Goal: Information Seeking & Learning: Learn about a topic

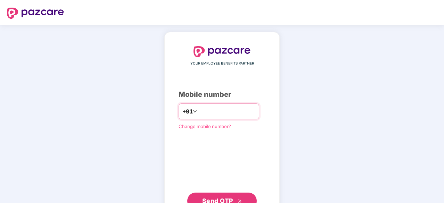
click at [206, 109] on input "number" at bounding box center [226, 111] width 57 height 11
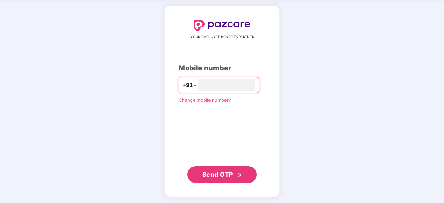
scroll to position [26, 0]
click at [198, 81] on input "number" at bounding box center [226, 85] width 57 height 11
type input "**********"
click at [218, 171] on span "Send OTP" at bounding box center [217, 174] width 31 height 7
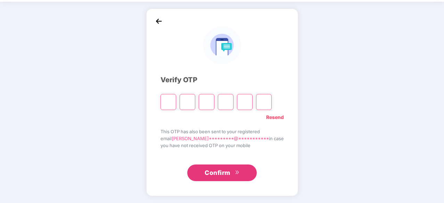
scroll to position [23, 0]
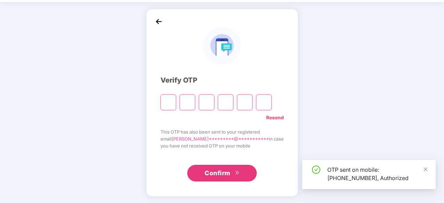
click at [175, 100] on input "Please enter verification code. Digit 1" at bounding box center [169, 103] width 16 height 16
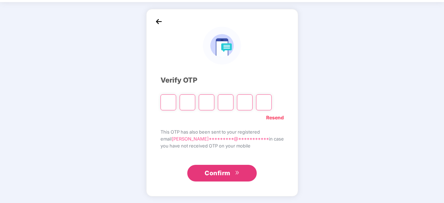
type input "*"
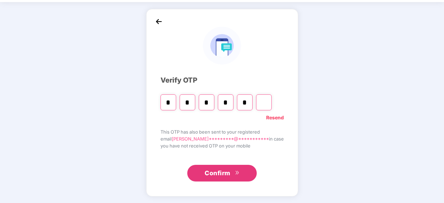
type input "*"
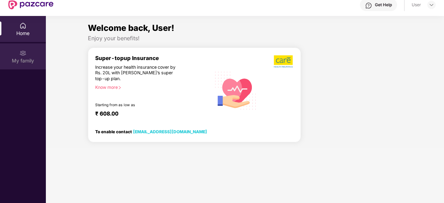
click at [26, 56] on img at bounding box center [22, 53] width 7 height 7
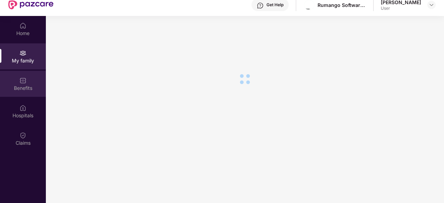
click at [21, 85] on div "Benefits" at bounding box center [23, 88] width 46 height 7
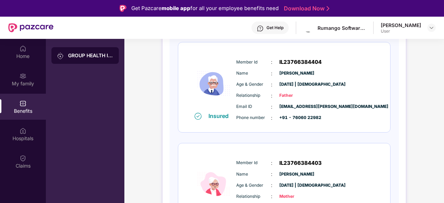
scroll to position [199, 0]
click at [197, 118] on img at bounding box center [198, 116] width 7 height 7
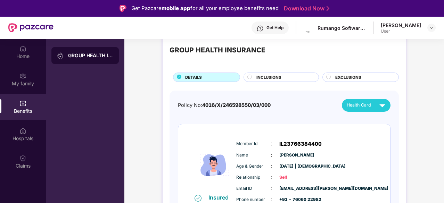
scroll to position [16, 0]
click at [265, 77] on span "INCLUSIONS" at bounding box center [269, 78] width 25 height 6
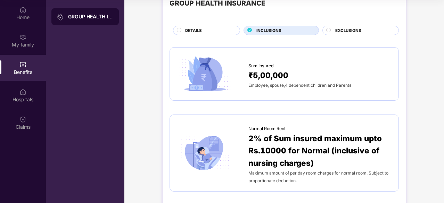
scroll to position [0, 0]
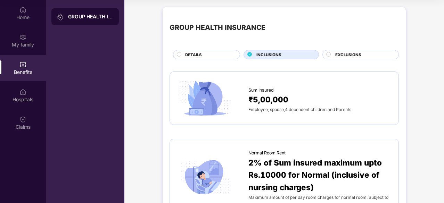
click at [329, 39] on div "GROUP HEALTH INSURANCE" at bounding box center [284, 28] width 229 height 28
click at [338, 52] on span "EXCLUSIONS" at bounding box center [348, 55] width 26 height 6
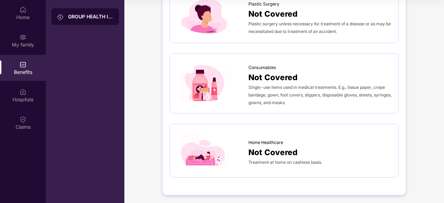
scroll to position [403, 0]
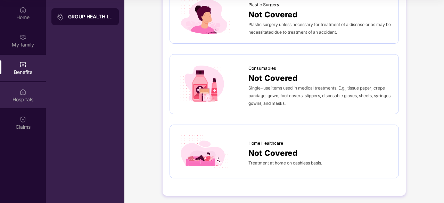
click at [24, 93] on img at bounding box center [22, 92] width 7 height 7
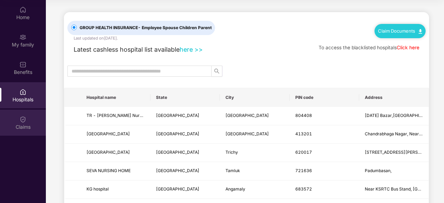
click at [31, 124] on div "Claims" at bounding box center [23, 127] width 46 height 7
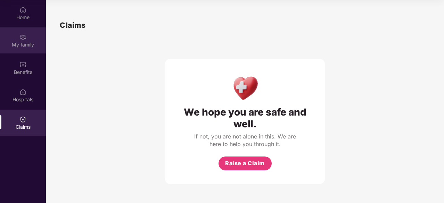
click at [21, 45] on div "My family" at bounding box center [23, 44] width 46 height 7
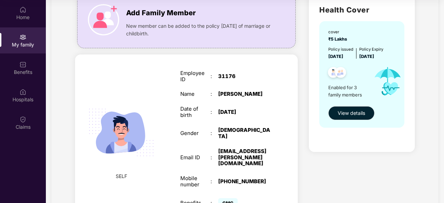
scroll to position [56, 0]
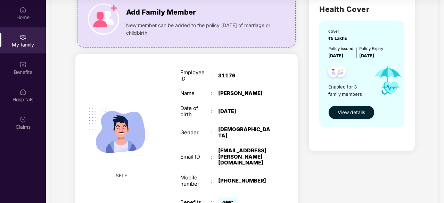
click at [359, 114] on span "View details" at bounding box center [351, 113] width 27 height 8
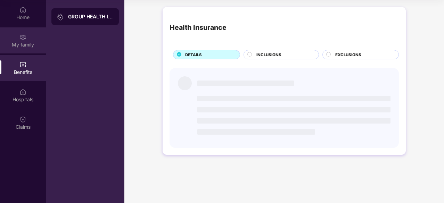
click at [32, 41] on div "My family" at bounding box center [23, 44] width 46 height 7
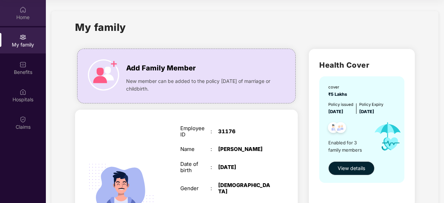
click at [19, 12] on div "Home" at bounding box center [23, 13] width 46 height 26
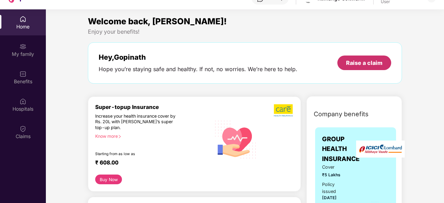
click at [364, 57] on div "Raise a claim" at bounding box center [365, 63] width 54 height 15
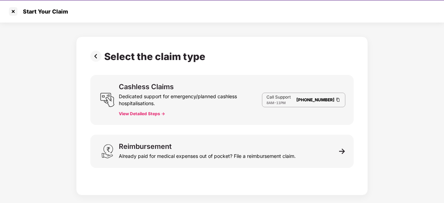
scroll to position [16, 0]
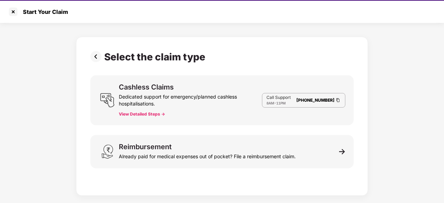
click at [97, 56] on img at bounding box center [97, 56] width 14 height 11
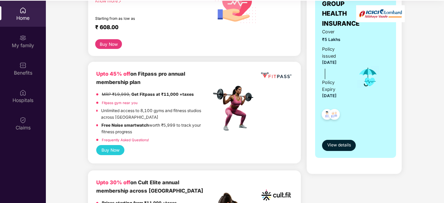
scroll to position [127, 0]
click at [127, 103] on link "Fitpass gym near you" at bounding box center [120, 103] width 36 height 4
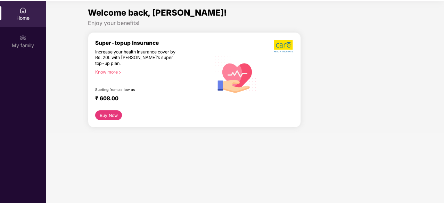
scroll to position [38, 0]
click at [20, 41] on div "My family" at bounding box center [23, 41] width 46 height 26
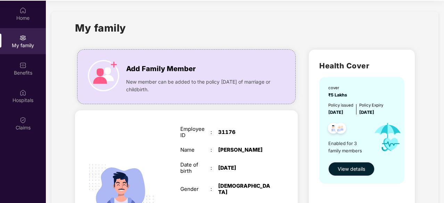
click at [299, 31] on div "My family" at bounding box center [245, 32] width 340 height 24
click at [26, 66] on div "Benefits" at bounding box center [23, 69] width 46 height 26
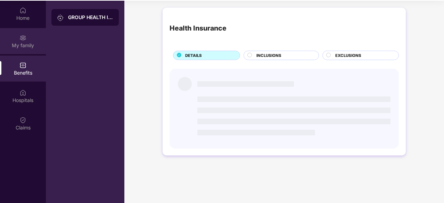
click at [20, 47] on div "My family" at bounding box center [23, 45] width 46 height 7
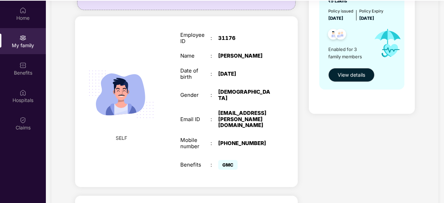
scroll to position [93, 0]
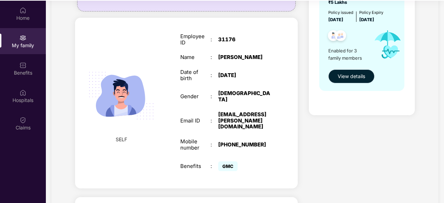
click at [359, 73] on span "View details" at bounding box center [351, 77] width 27 height 8
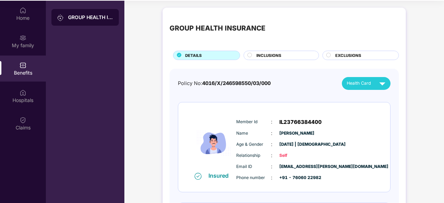
click at [280, 52] on span "INCLUSIONS" at bounding box center [269, 55] width 25 height 6
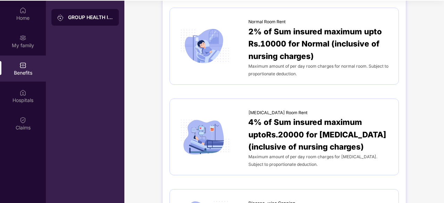
scroll to position [78, 0]
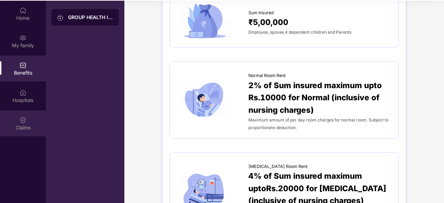
click at [24, 120] on img at bounding box center [22, 120] width 7 height 7
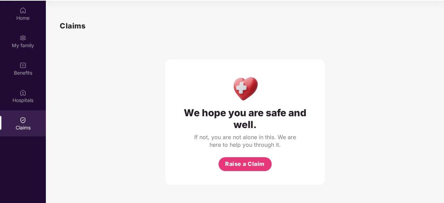
scroll to position [39, 0]
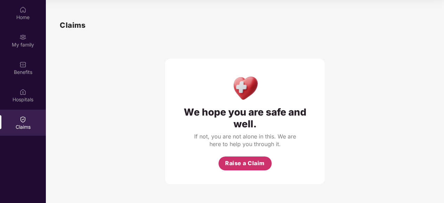
click at [258, 161] on span "Raise a Claim" at bounding box center [245, 163] width 40 height 9
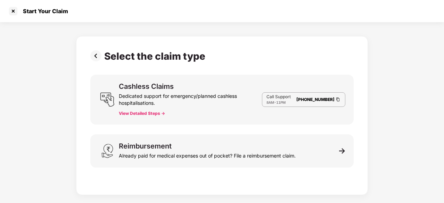
scroll to position [17, 0]
click at [14, 9] on div at bounding box center [13, 11] width 11 height 11
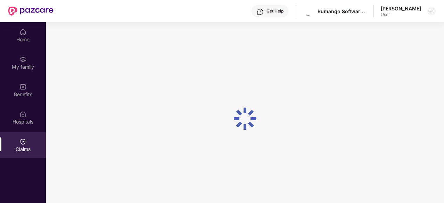
scroll to position [39, 0]
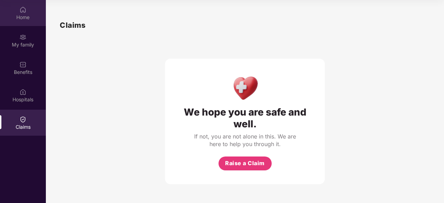
click at [30, 18] on div "Home" at bounding box center [23, 17] width 46 height 7
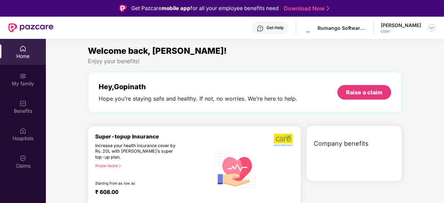
click at [430, 31] on div at bounding box center [432, 28] width 8 height 8
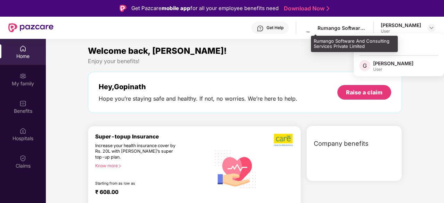
click at [345, 26] on div "Rumango Software And Consulting Services Private Limited" at bounding box center [342, 28] width 49 height 7
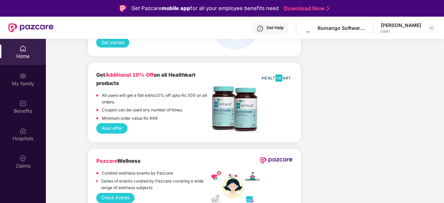
scroll to position [1043, 0]
click at [145, 94] on p "All users will get a flat extra10% off upto Rs 300 on all orders." at bounding box center [156, 98] width 109 height 13
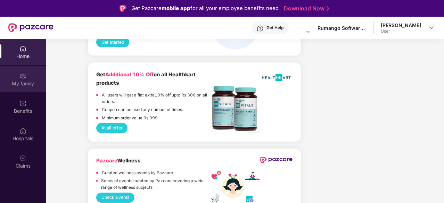
click at [30, 80] on div "My family" at bounding box center [23, 83] width 46 height 7
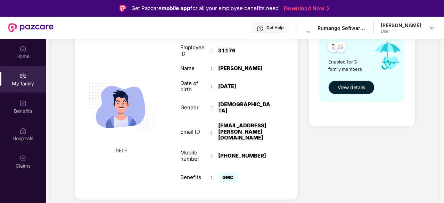
scroll to position [54, 0]
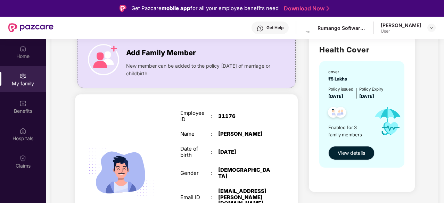
click at [354, 154] on span "View details" at bounding box center [351, 153] width 27 height 8
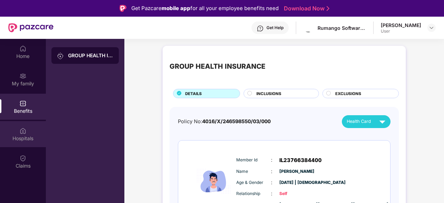
click at [19, 132] on img at bounding box center [22, 131] width 7 height 7
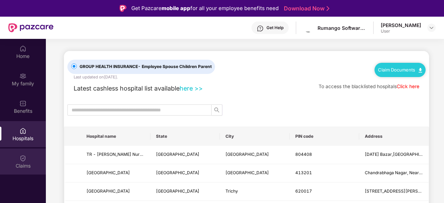
click at [27, 162] on div "Claims" at bounding box center [23, 162] width 46 height 26
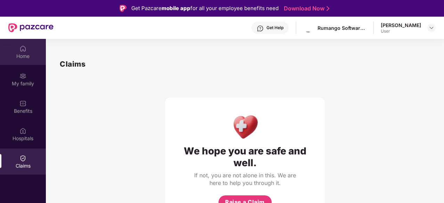
click at [29, 58] on div "Home" at bounding box center [23, 56] width 46 height 7
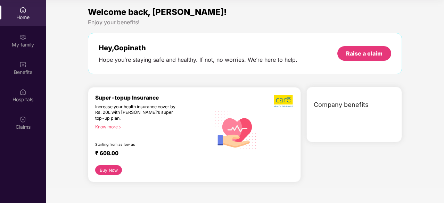
scroll to position [39, 0]
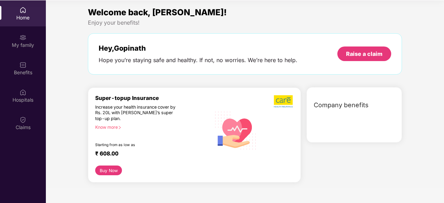
click at [356, 110] on div "Company benefits" at bounding box center [356, 105] width 92 height 18
click at [337, 105] on span "Company benefits" at bounding box center [341, 105] width 55 height 10
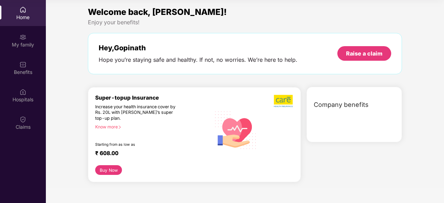
scroll to position [0, 0]
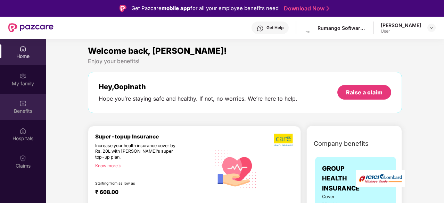
click at [29, 106] on div "Benefits" at bounding box center [23, 107] width 46 height 26
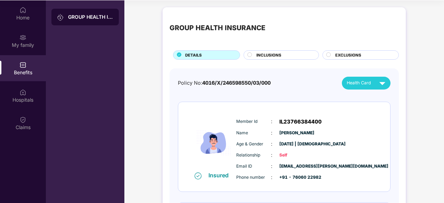
click at [276, 55] on span "INCLUSIONS" at bounding box center [269, 55] width 25 height 6
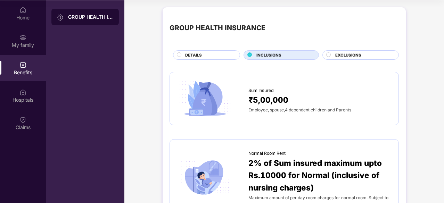
click at [364, 57] on div "EXCLUSIONS" at bounding box center [363, 55] width 63 height 7
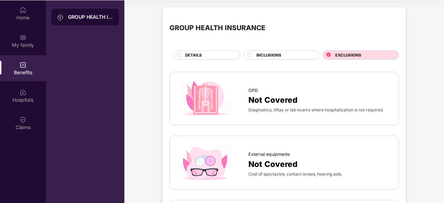
click at [80, 15] on div "GROUP HEALTH INSURANCE" at bounding box center [90, 17] width 45 height 7
click at [98, 16] on div "GROUP HEALTH INSURANCE" at bounding box center [90, 17] width 45 height 7
click at [23, 16] on div "Home" at bounding box center [23, 17] width 46 height 7
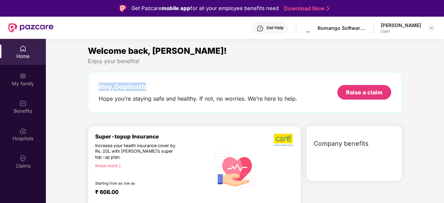
drag, startPoint x: 226, startPoint y: 75, endPoint x: 83, endPoint y: 75, distance: 143.2
click at [83, 75] on div "Welcome back, Gopinath! Enjoy your benefits! Hey, Gopinath Hope you’re staying …" at bounding box center [245, 135] width 404 height 182
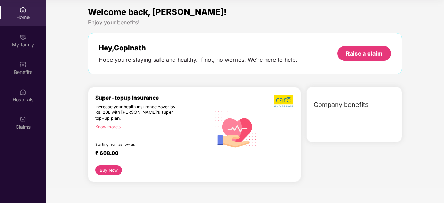
click at [163, 160] on div "Super-topup Insurance Increase your health insurance cover by Rs. 20L with PazC…" at bounding box center [153, 130] width 116 height 71
click at [24, 35] on img at bounding box center [22, 37] width 7 height 7
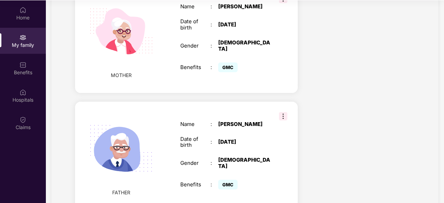
scroll to position [328, 0]
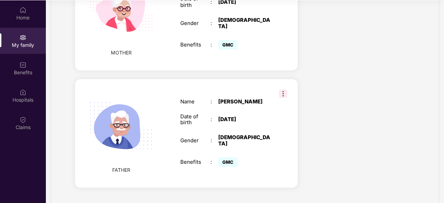
click at [283, 90] on img at bounding box center [283, 94] width 8 height 8
